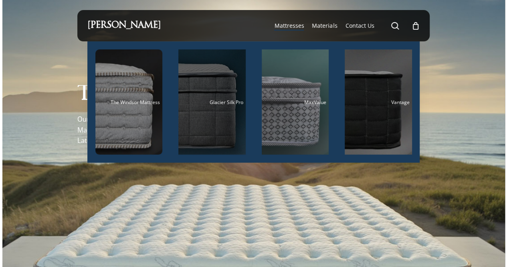
click at [229, 110] on div "Main Menu" at bounding box center [211, 101] width 67 height 105
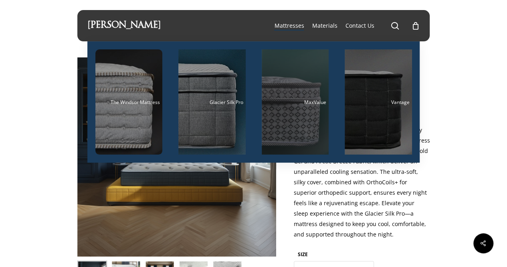
click at [293, 110] on div "Main Menu" at bounding box center [295, 101] width 67 height 105
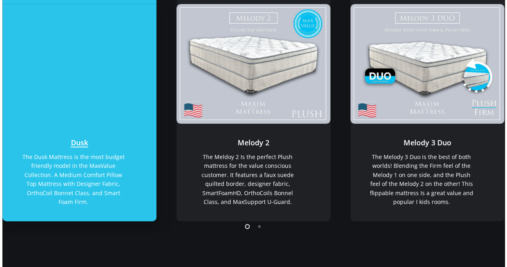
scroll to position [160, 0]
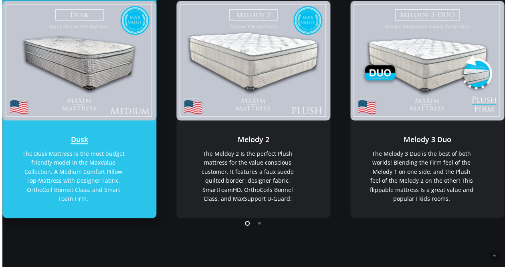
click at [95, 151] on link "Dusk" at bounding box center [79, 168] width 154 height 97
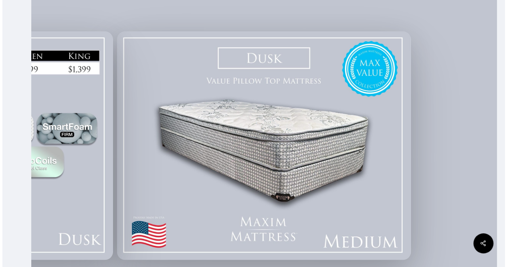
scroll to position [160, 0]
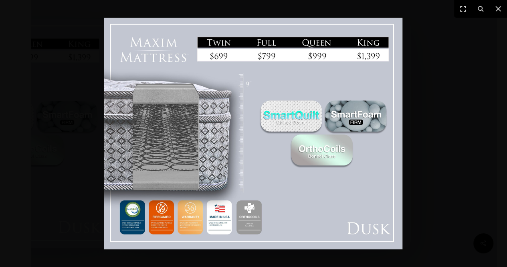
click at [77, 84] on div at bounding box center [253, 133] width 507 height 267
